Goal: Task Accomplishment & Management: Use online tool/utility

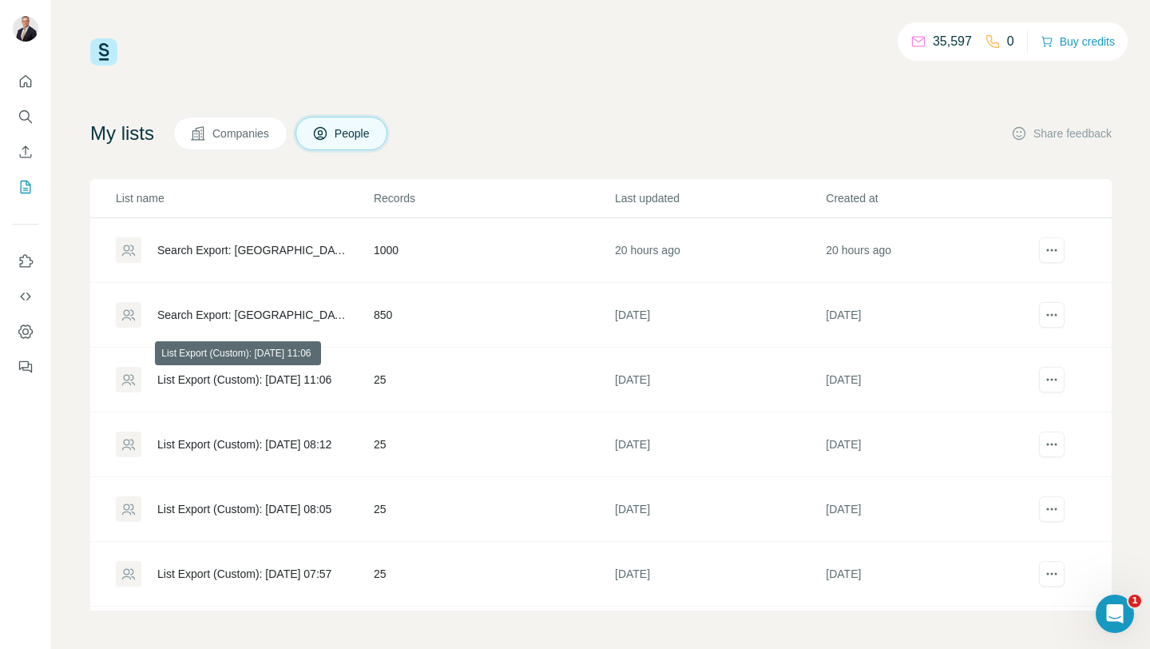
click at [191, 386] on div "List Export (Custom): [DATE] 11:06" at bounding box center [244, 379] width 174 height 16
click at [228, 435] on div "List Export (Custom): 18/09/2025 08:12" at bounding box center [244, 444] width 256 height 26
click at [324, 256] on div "Search Export: [GEOGRAPHIC_DATA], Director, Owner / Partner, [GEOGRAPHIC_DATA],…" at bounding box center [251, 250] width 189 height 16
click at [244, 302] on div "Search Export: Netherlands, Director, Owner / Partner, Netherlands, Business Co…" at bounding box center [244, 315] width 256 height 26
click at [228, 246] on div "Search Export: [GEOGRAPHIC_DATA], Director, Owner / Partner, [GEOGRAPHIC_DATA],…" at bounding box center [251, 250] width 189 height 16
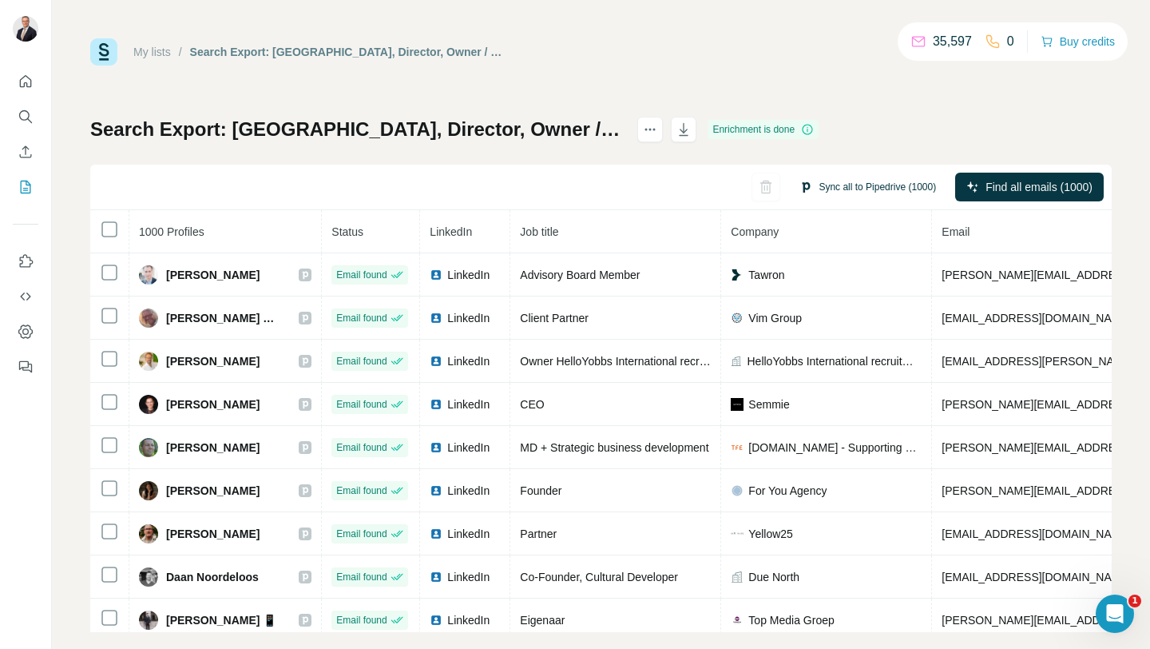
click at [840, 192] on button "Sync all to Pipedrive (1000)" at bounding box center [867, 187] width 159 height 24
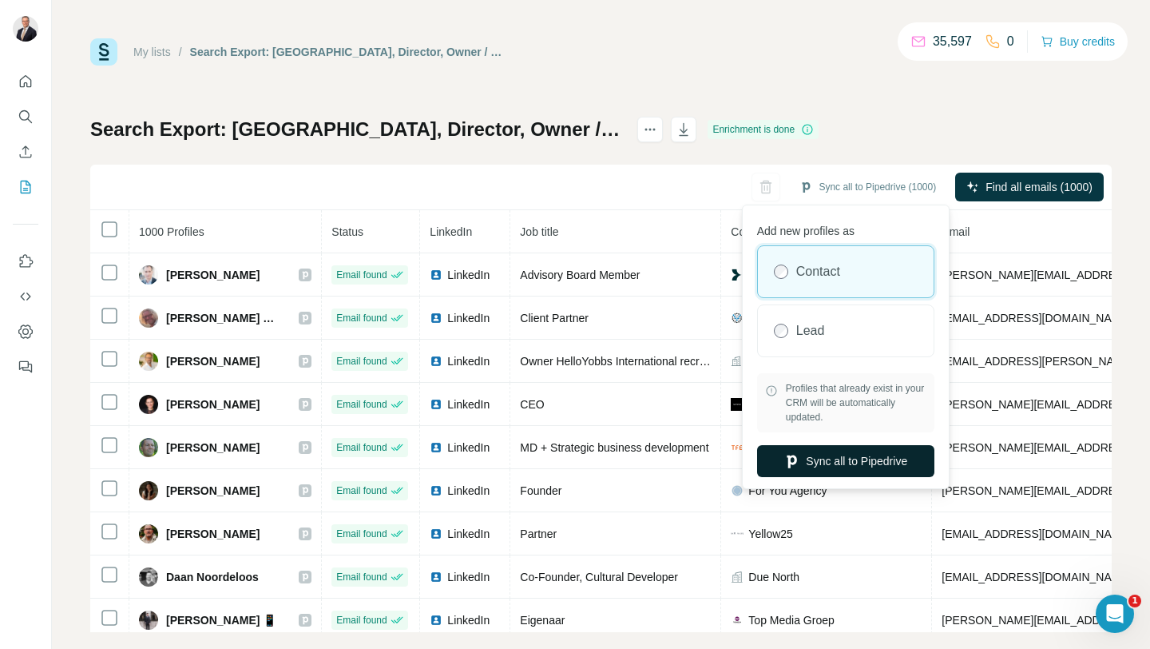
click at [803, 460] on button "Sync all to Pipedrive" at bounding box center [845, 461] width 177 height 32
